Goal: Task Accomplishment & Management: Manage account settings

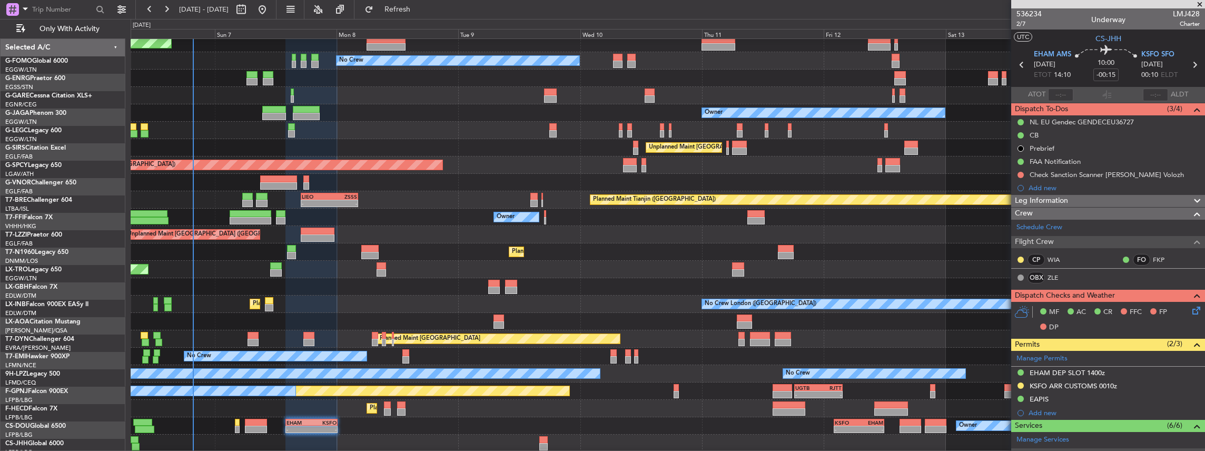
scroll to position [140, 0]
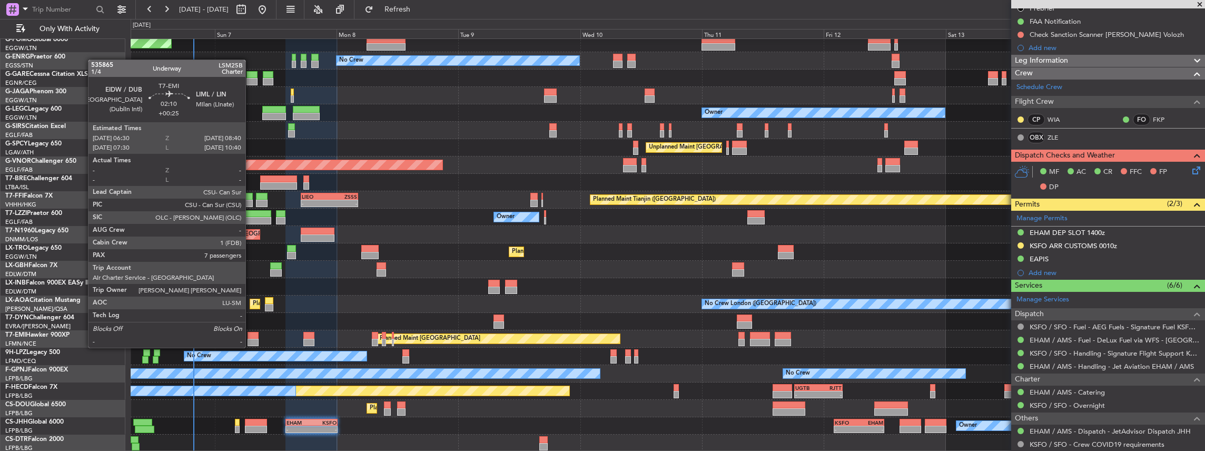
click at [251, 337] on div at bounding box center [253, 335] width 11 height 7
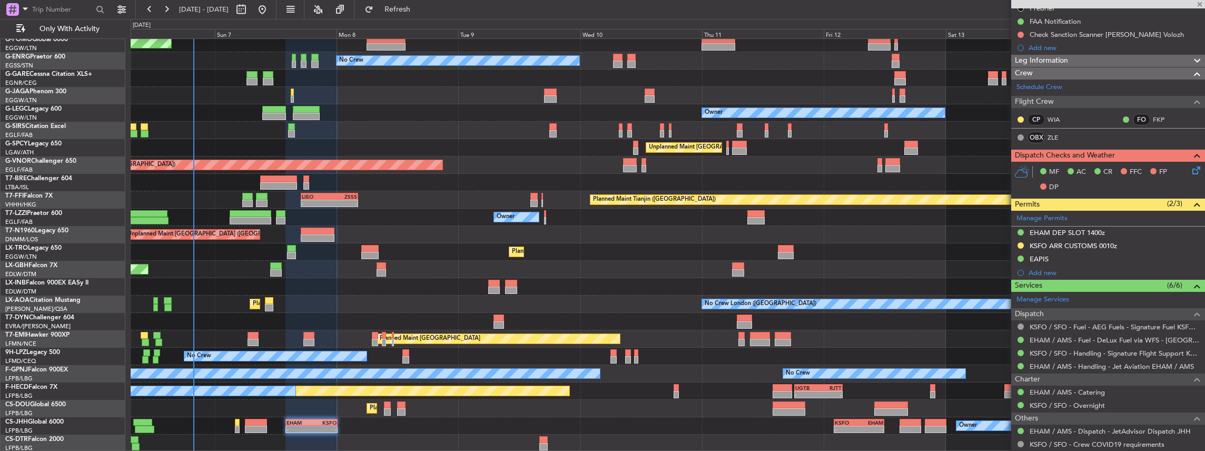
type input "+00:25"
type input "7"
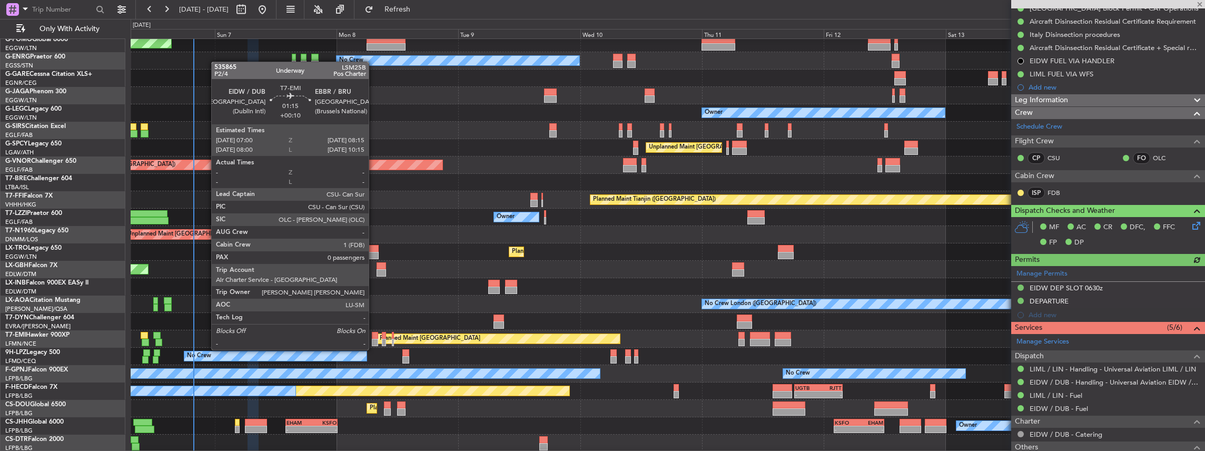
click at [374, 340] on div at bounding box center [375, 342] width 7 height 7
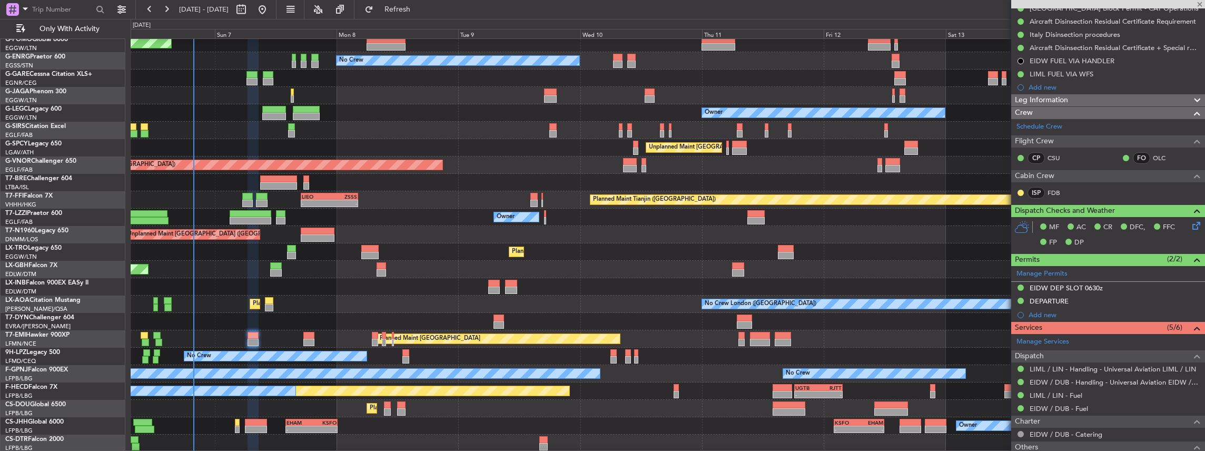
type input "+00:10"
type input "0"
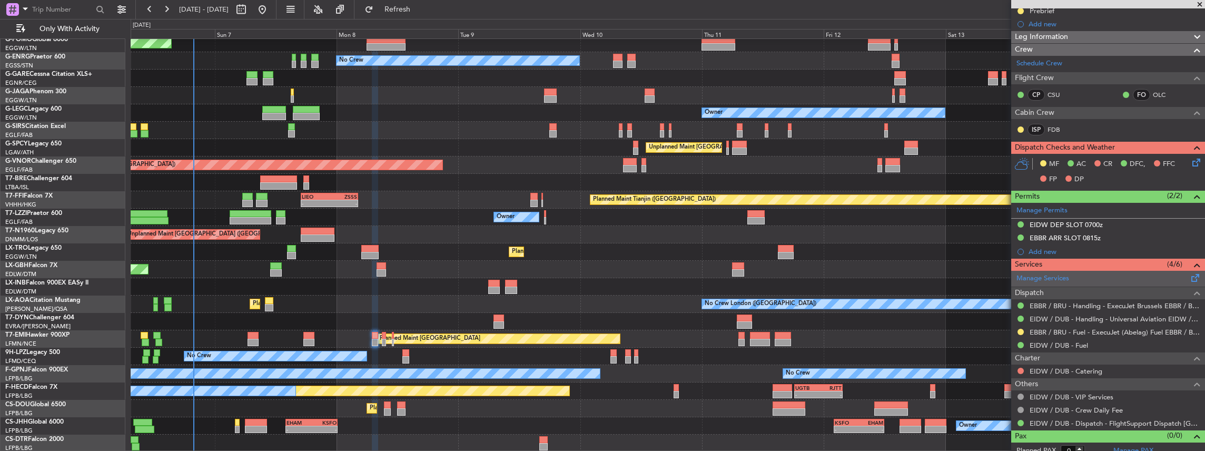
scroll to position [130, 0]
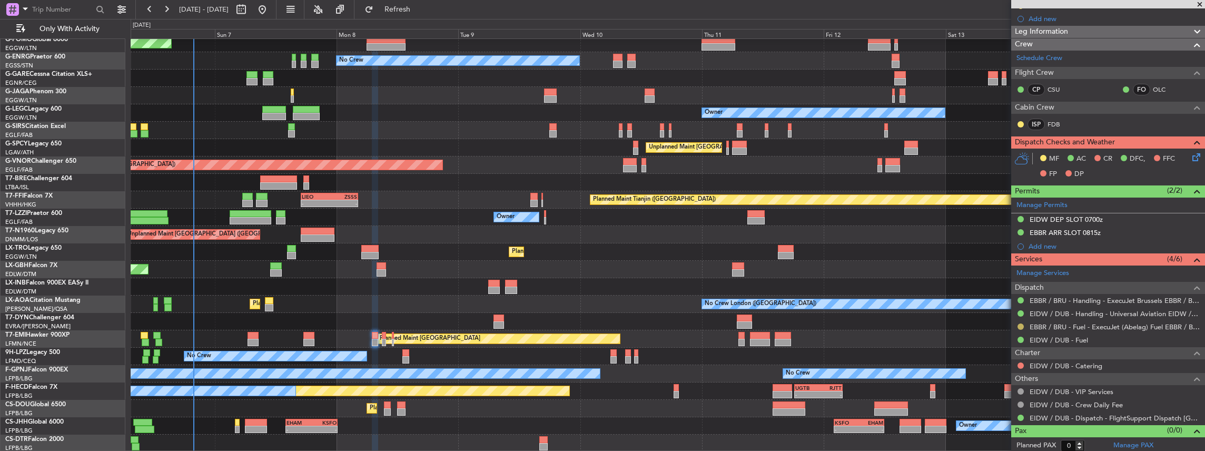
click at [1020, 323] on button at bounding box center [1021, 326] width 6 height 6
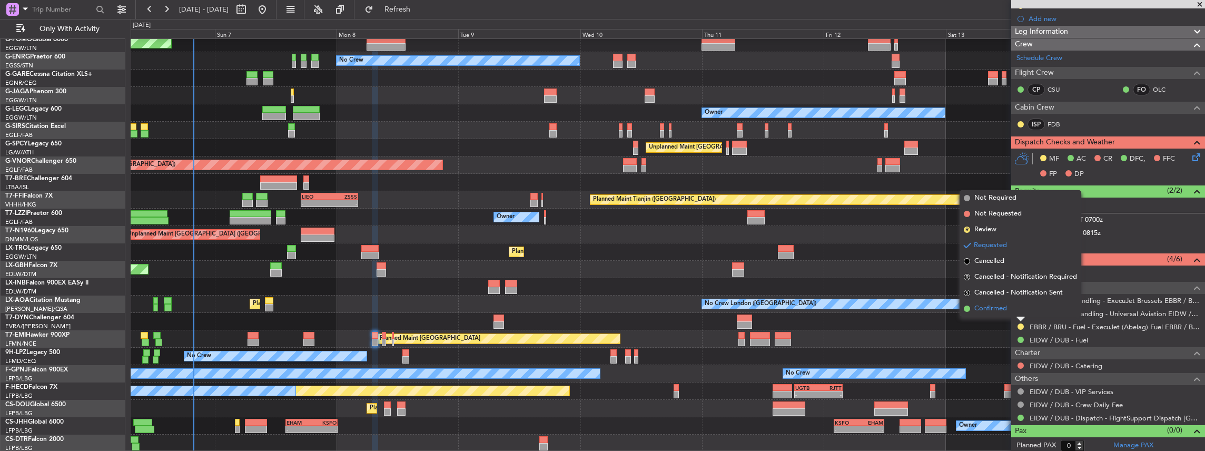
click at [996, 306] on span "Confirmed" at bounding box center [990, 308] width 33 height 11
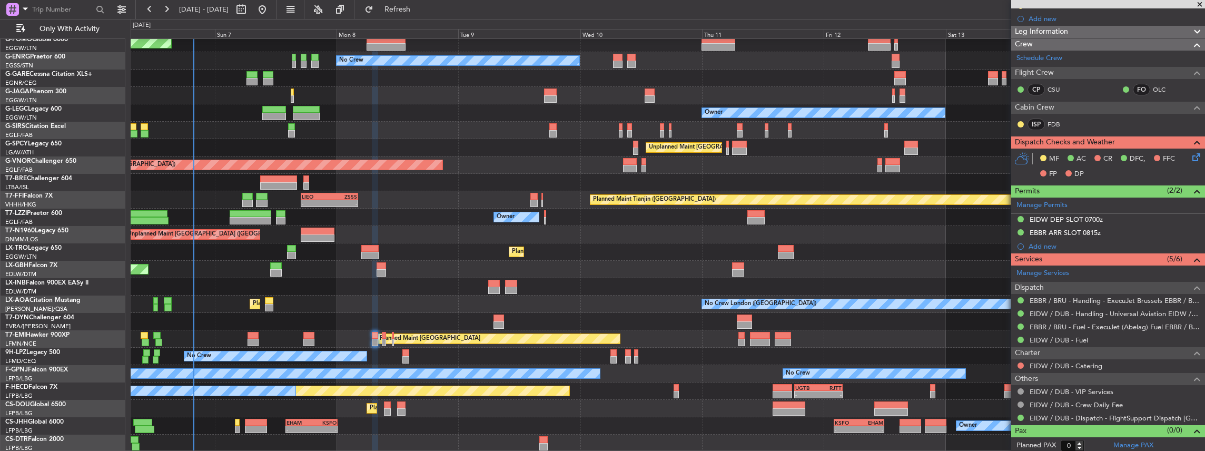
scroll to position [0, 0]
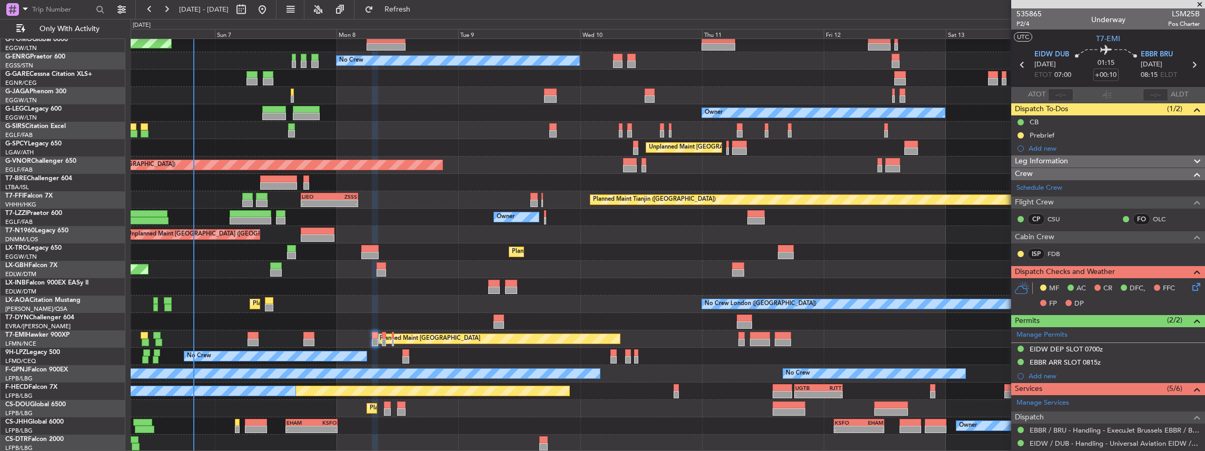
click at [1187, 59] on icon at bounding box center [1194, 65] width 14 height 14
type input "-00:10"
type input "1"
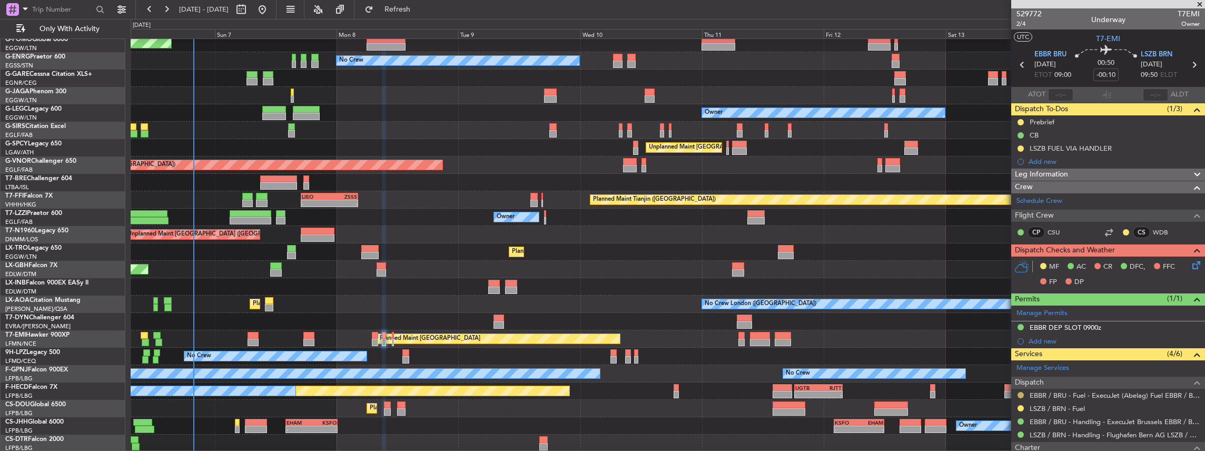
click at [1022, 395] on button at bounding box center [1021, 395] width 6 height 6
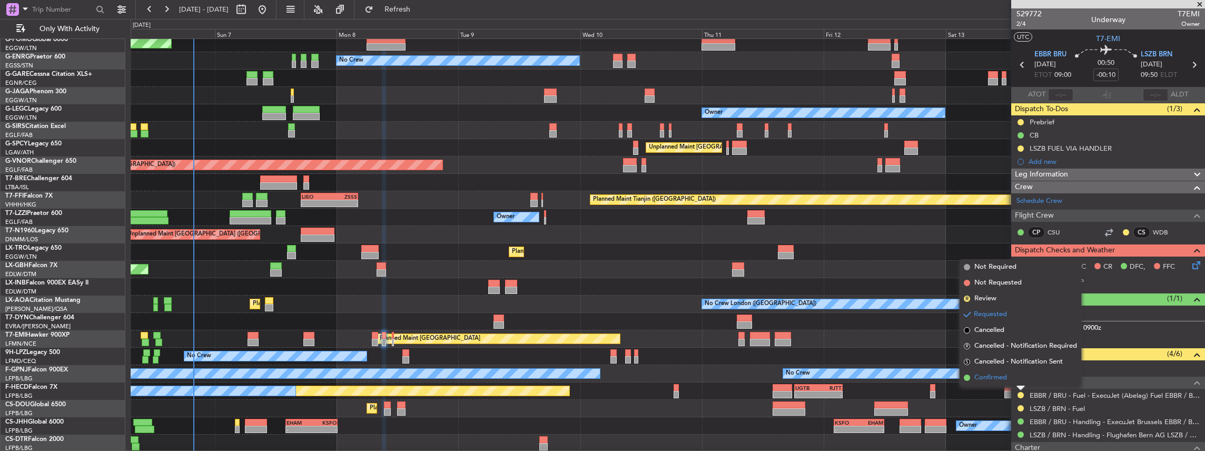
click at [994, 374] on span "Confirmed" at bounding box center [990, 377] width 33 height 11
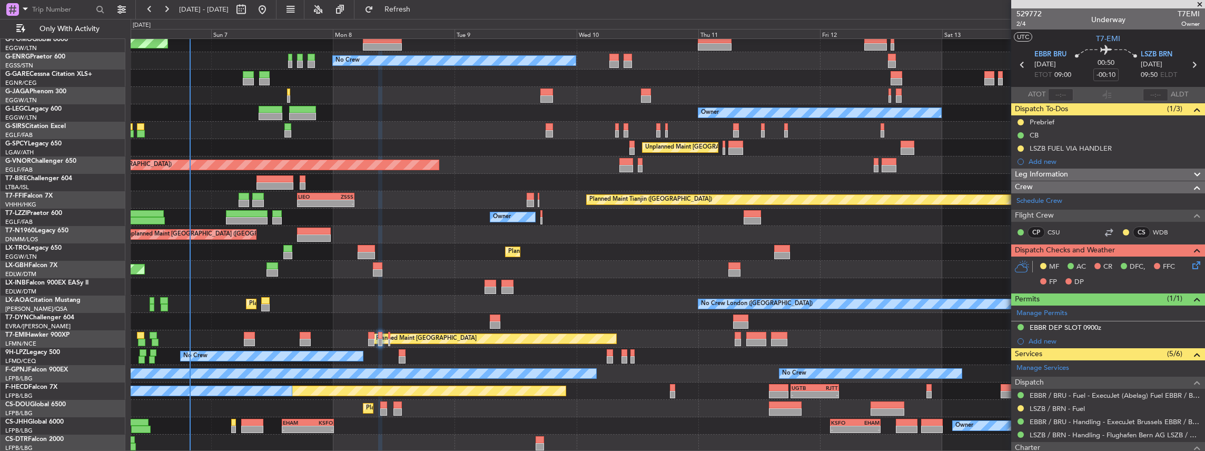
click at [159, 331] on div "Planned Maint [GEOGRAPHIC_DATA] ([GEOGRAPHIC_DATA]) No Crew Owner Planned Maint…" at bounding box center [668, 234] width 1074 height 434
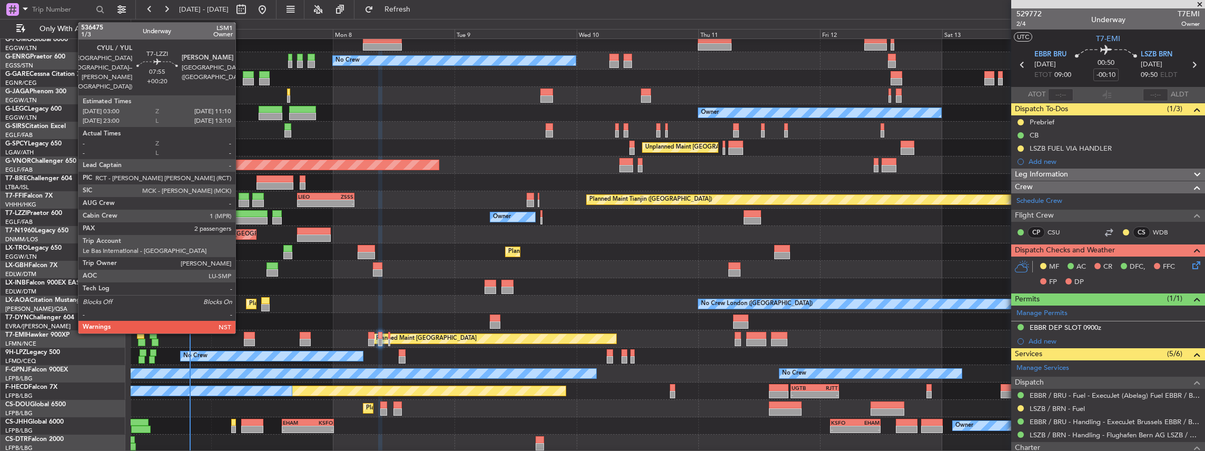
click at [241, 214] on div at bounding box center [247, 213] width 42 height 7
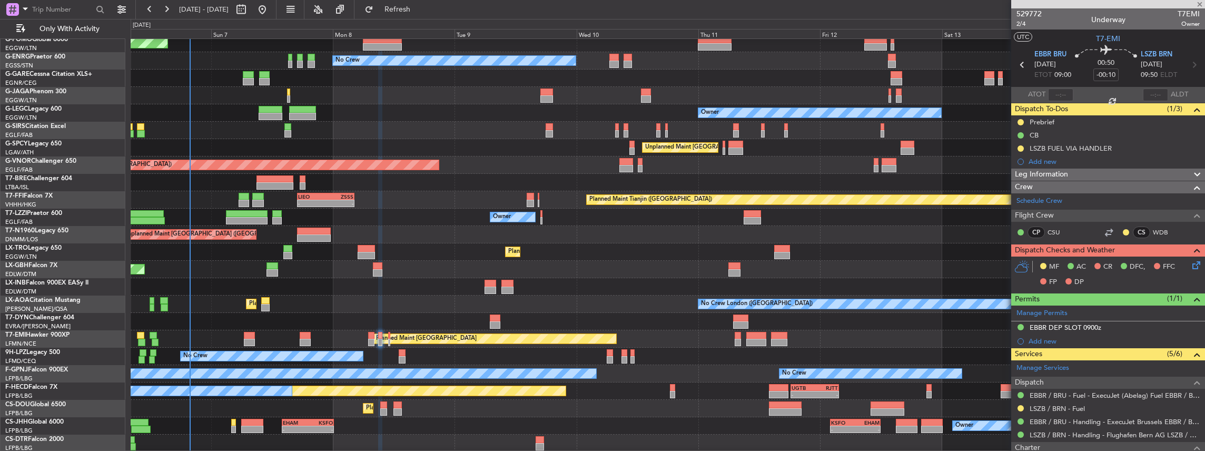
type input "+00:20"
type input "2"
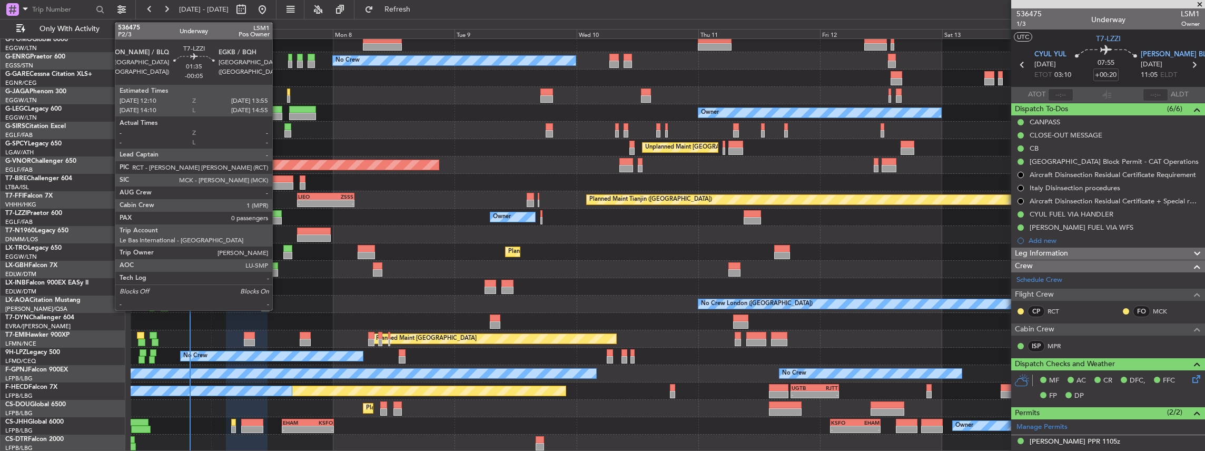
click at [278, 222] on div at bounding box center [276, 220] width 9 height 7
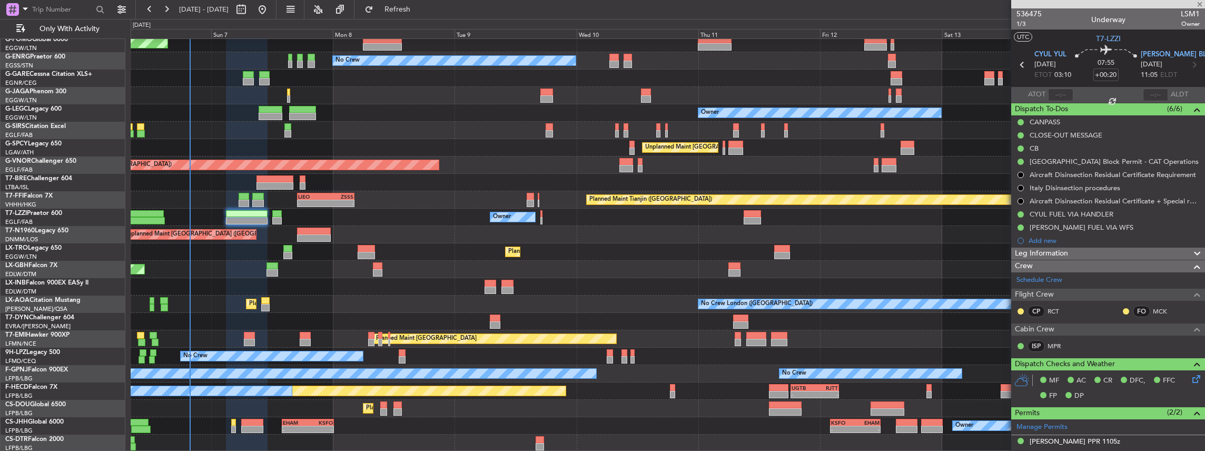
type input "-00:05"
type input "0"
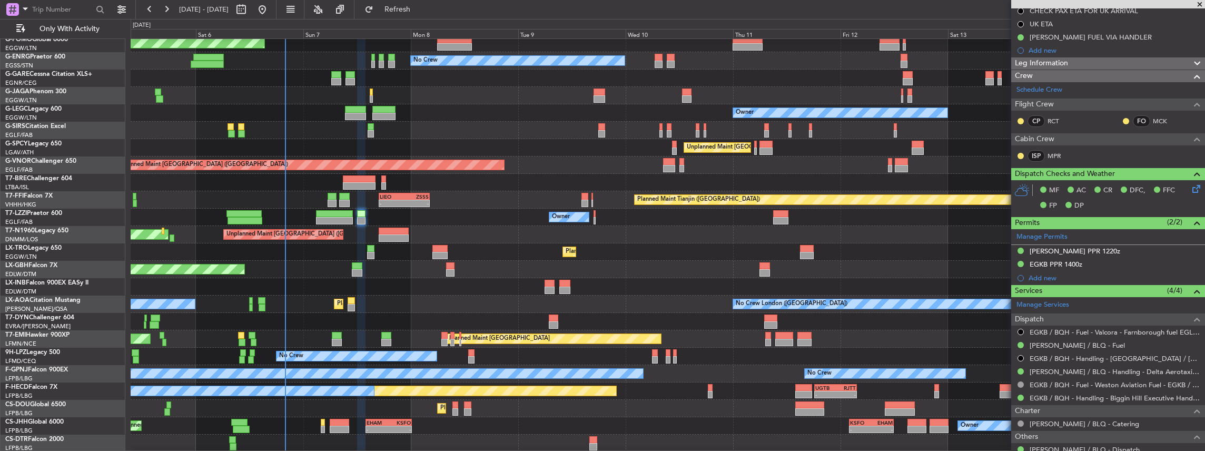
scroll to position [140, 0]
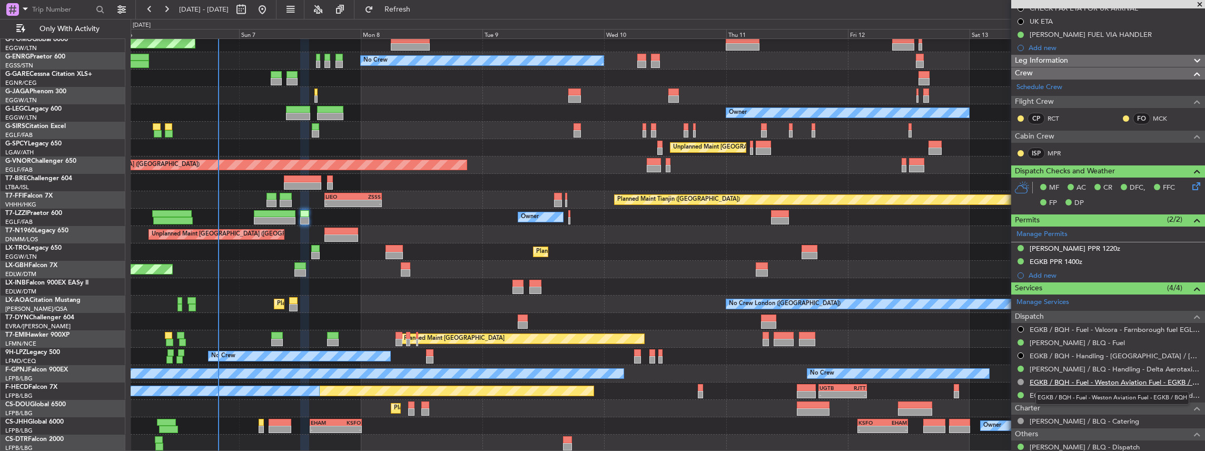
click at [1091, 378] on link "EGKB / BQH - Fuel - Weston Aviation Fuel - EGKB / BQH" at bounding box center [1115, 382] width 170 height 9
click at [1060, 392] on link "EGKB / BQH - Handling - Biggin Hill Executive Handling EGKB / BQH" at bounding box center [1115, 395] width 170 height 9
click at [411, 13] on span "Refresh" at bounding box center [398, 9] width 44 height 7
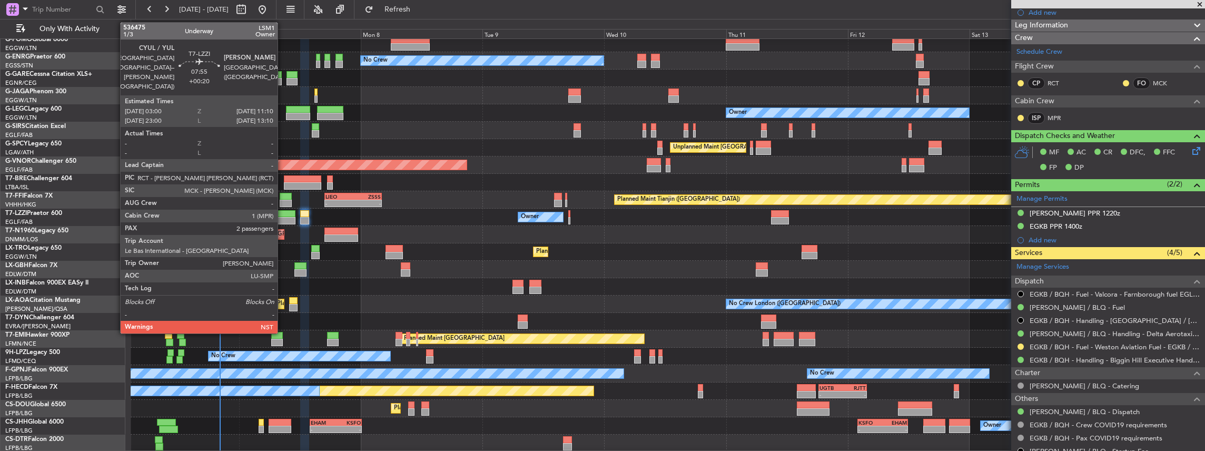
click at [283, 219] on div at bounding box center [275, 220] width 42 height 7
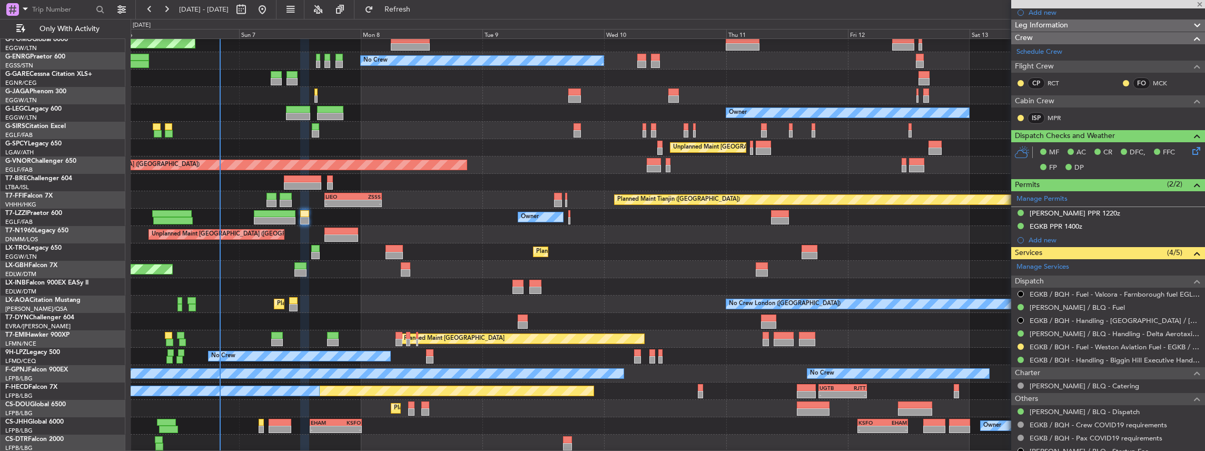
type input "+00:20"
type input "2"
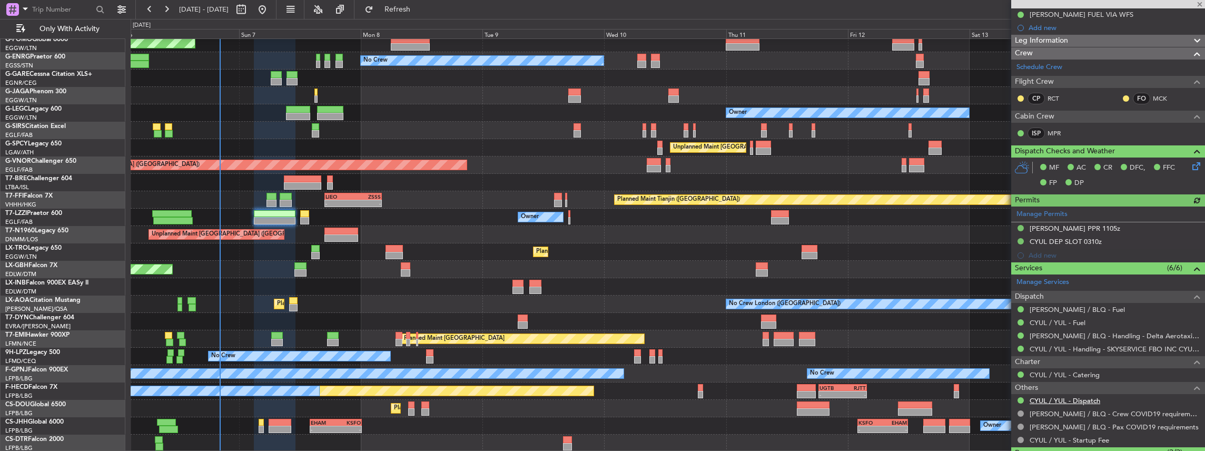
scroll to position [281, 0]
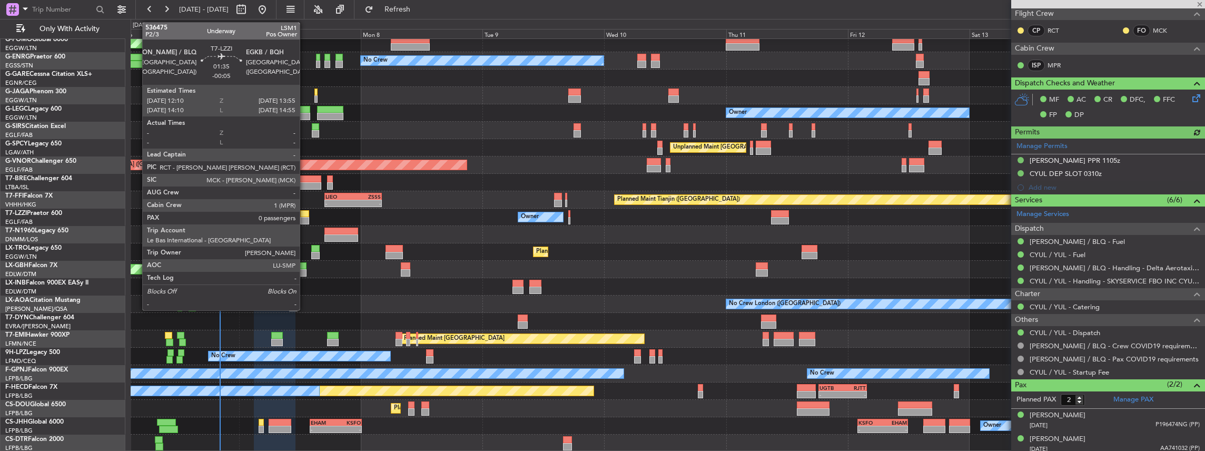
click at [305, 216] on div at bounding box center [304, 213] width 9 height 7
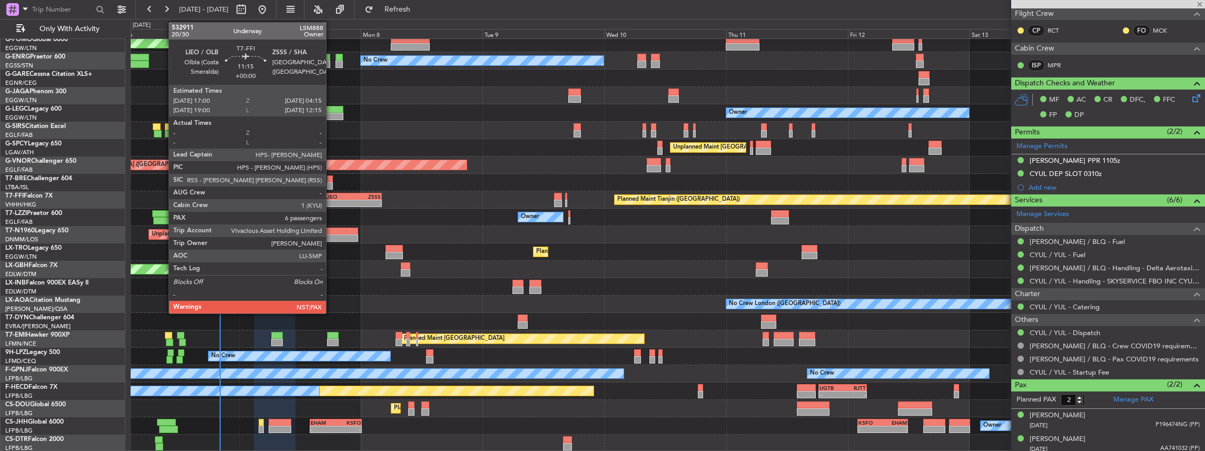
type input "-00:05"
type input "0"
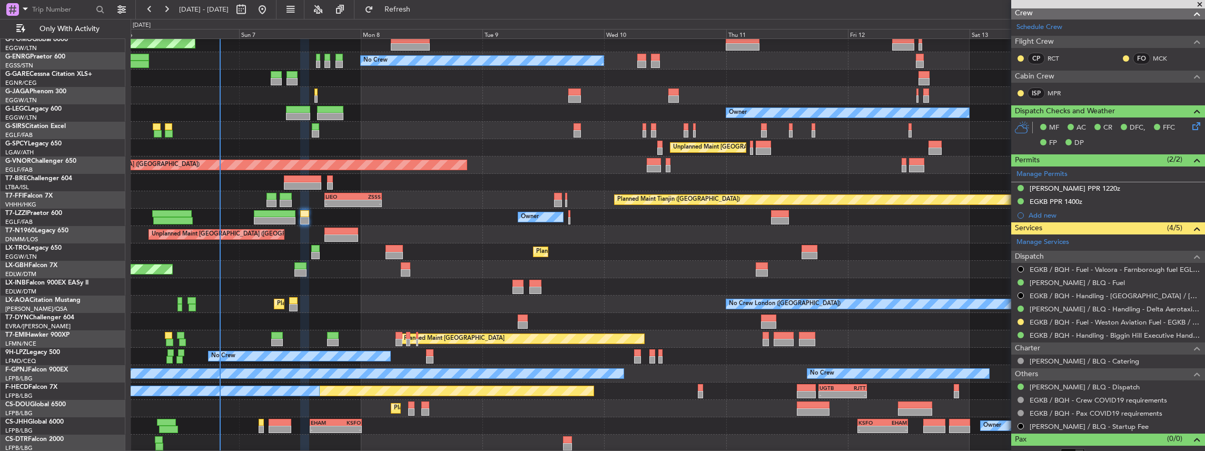
scroll to position [209, 0]
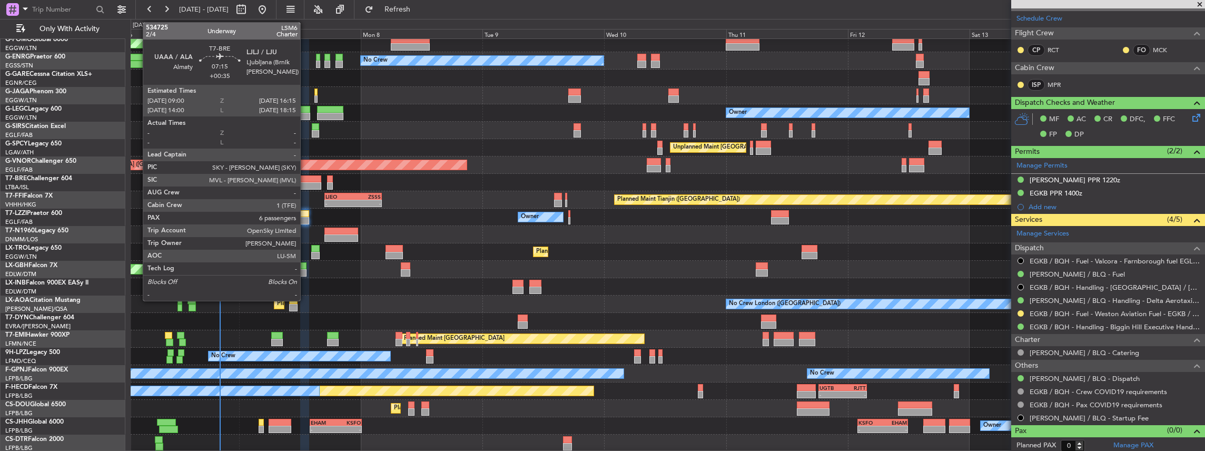
click at [306, 180] on div at bounding box center [302, 178] width 37 height 7
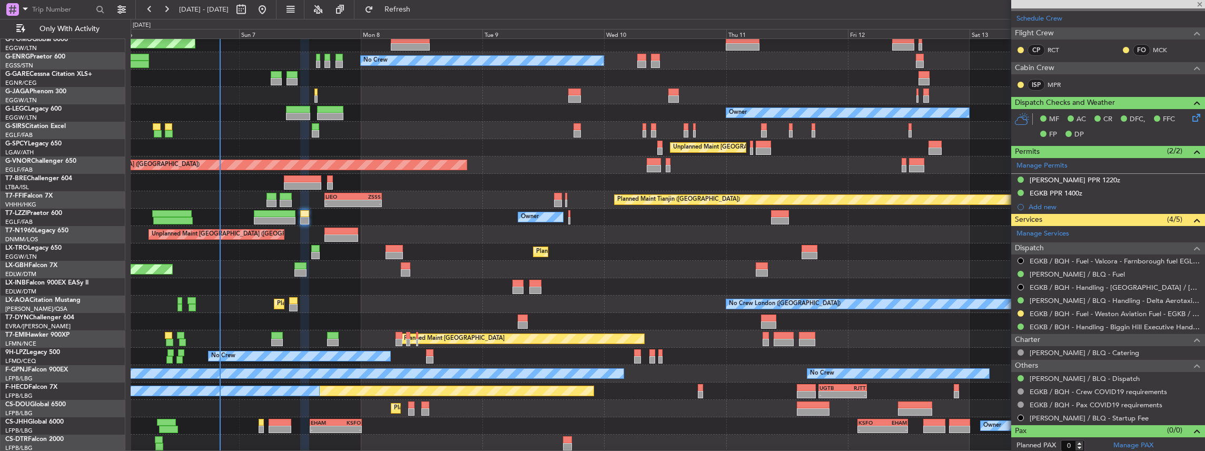
type input "+00:35"
type input "6"
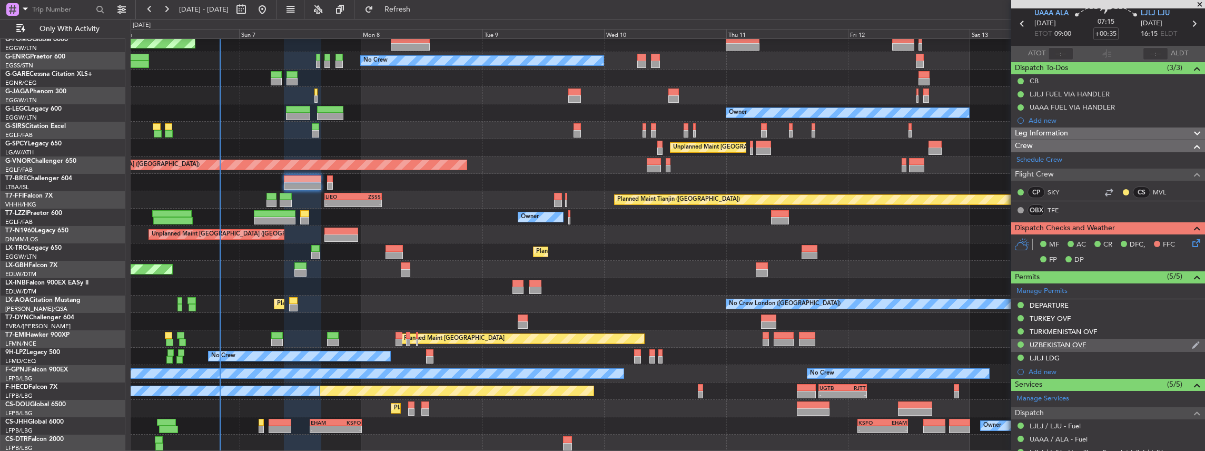
scroll to position [281, 0]
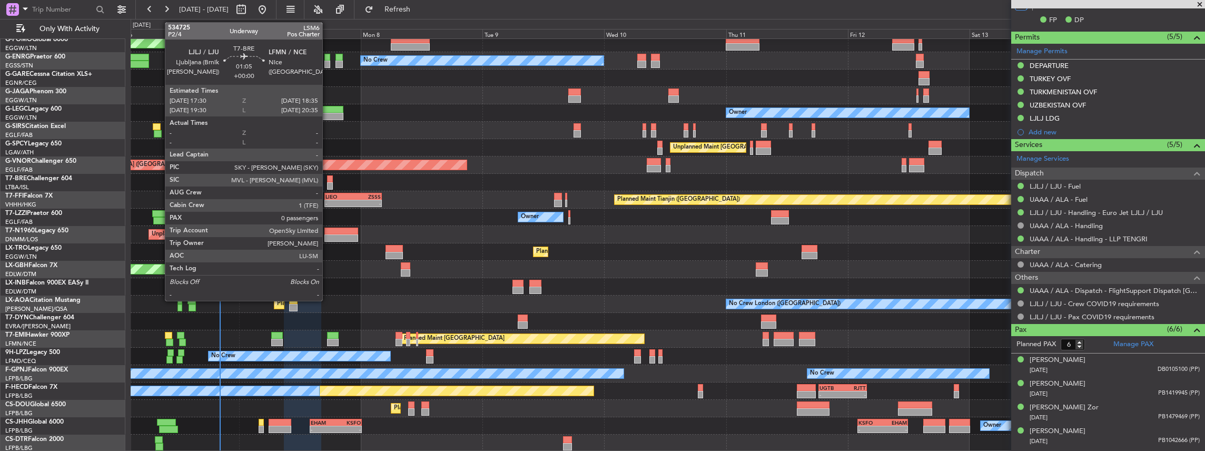
click at [328, 182] on div at bounding box center [330, 185] width 6 height 7
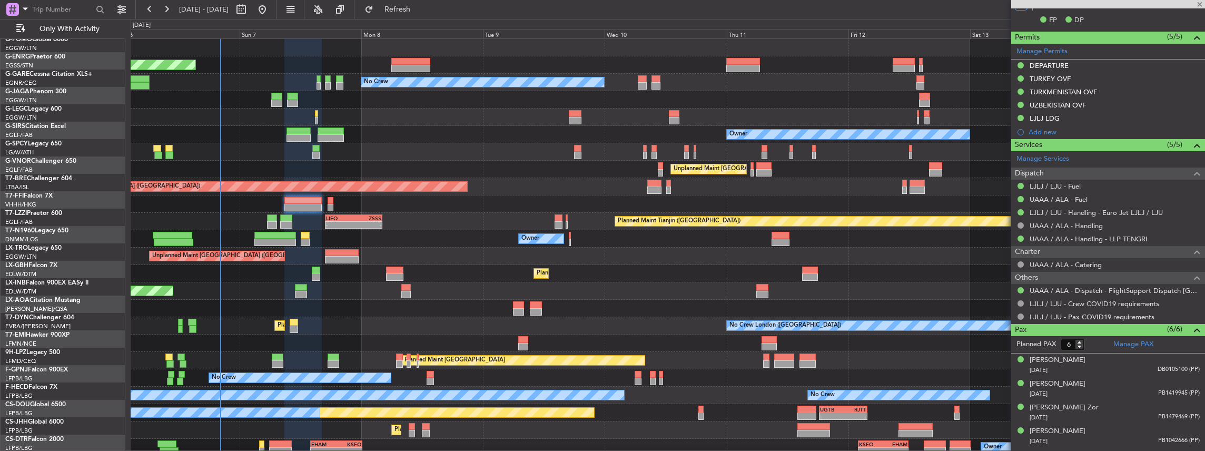
scroll to position [0, 0]
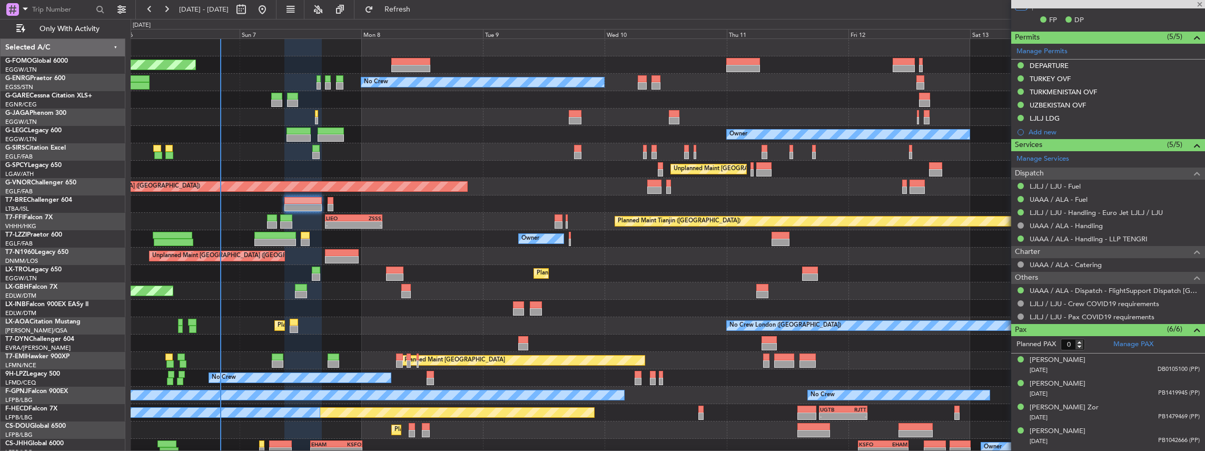
click at [436, 234] on div "Planned Maint [GEOGRAPHIC_DATA] ([GEOGRAPHIC_DATA]) No Crew Owner Planned Maint…" at bounding box center [668, 256] width 1074 height 434
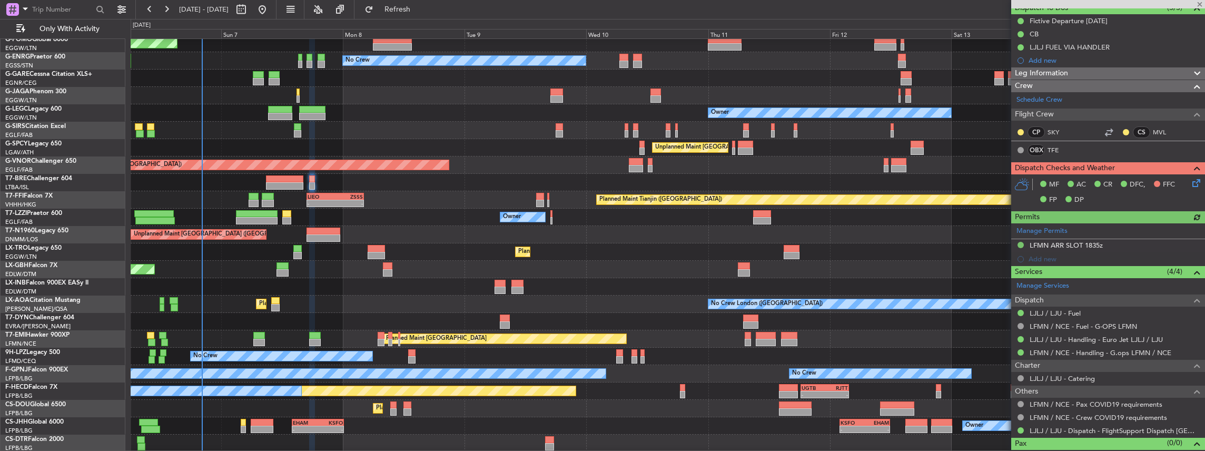
scroll to position [114, 0]
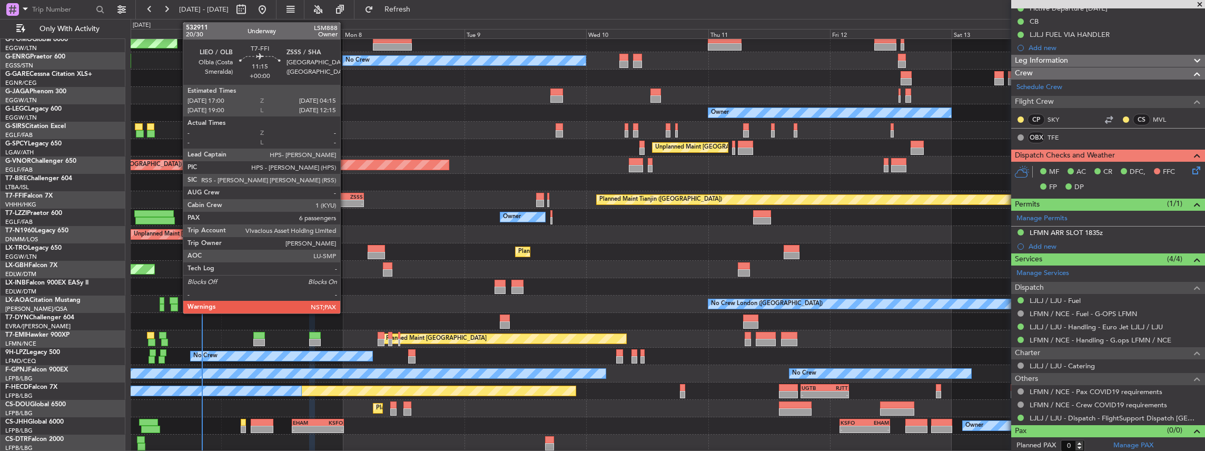
click at [345, 197] on div "ZSSS" at bounding box center [348, 196] width 27 height 6
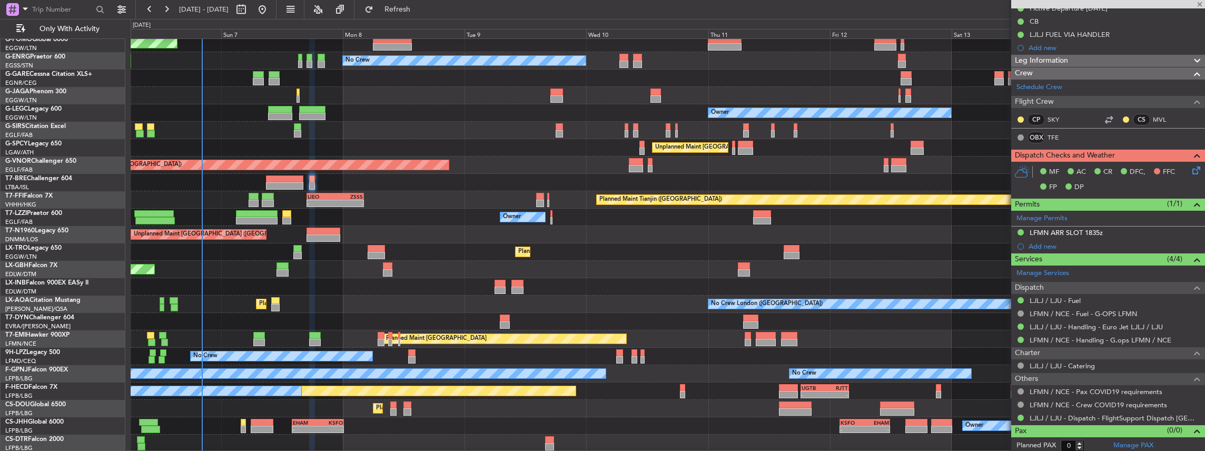
type input "6"
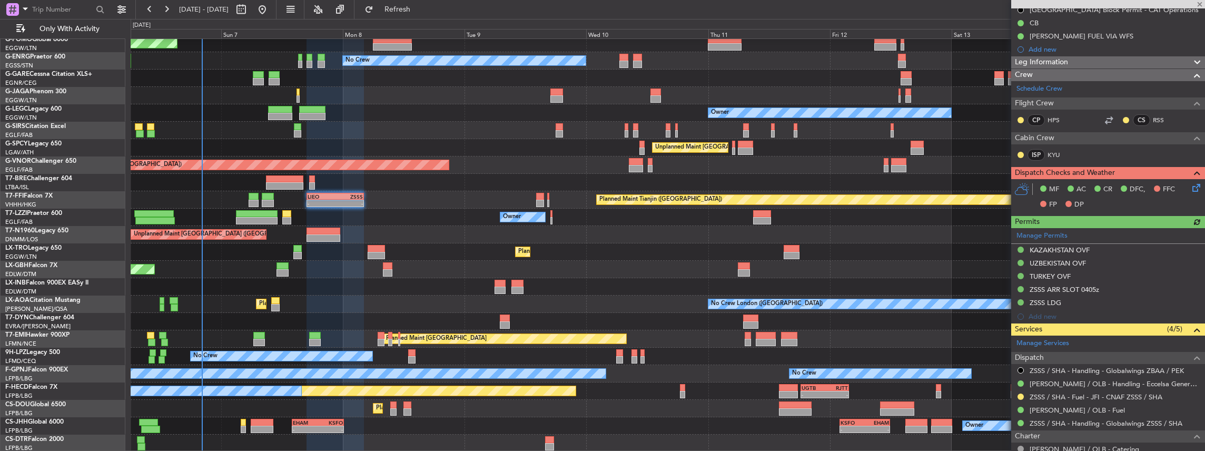
scroll to position [140, 0]
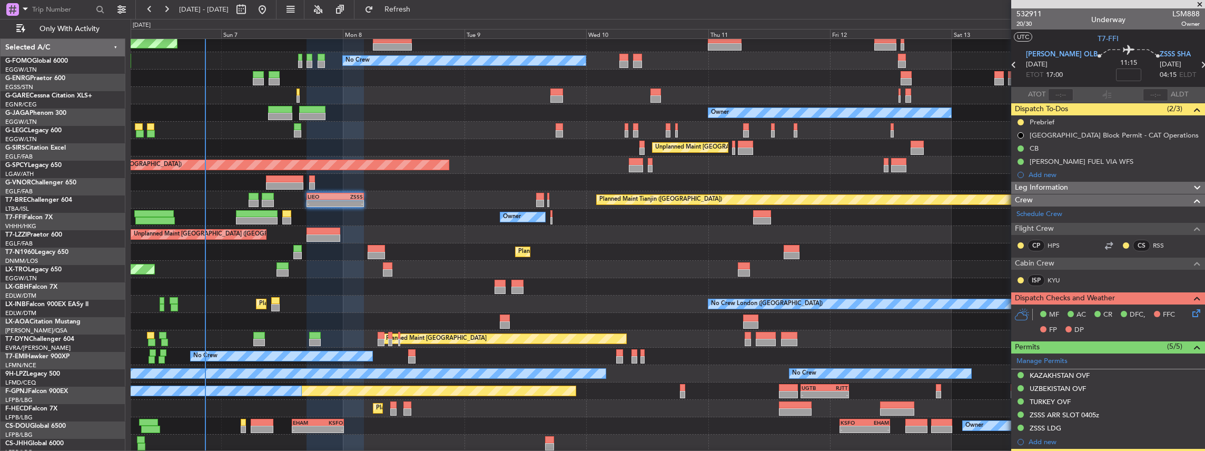
scroll to position [140, 0]
